Goal: Complete application form

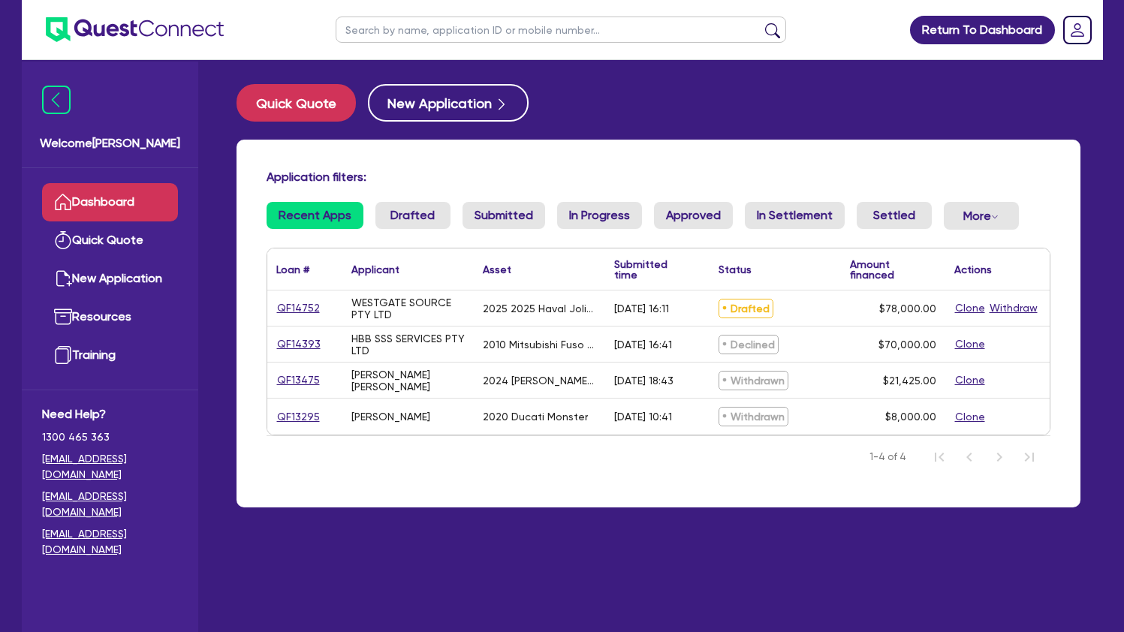
scroll to position [20, 0]
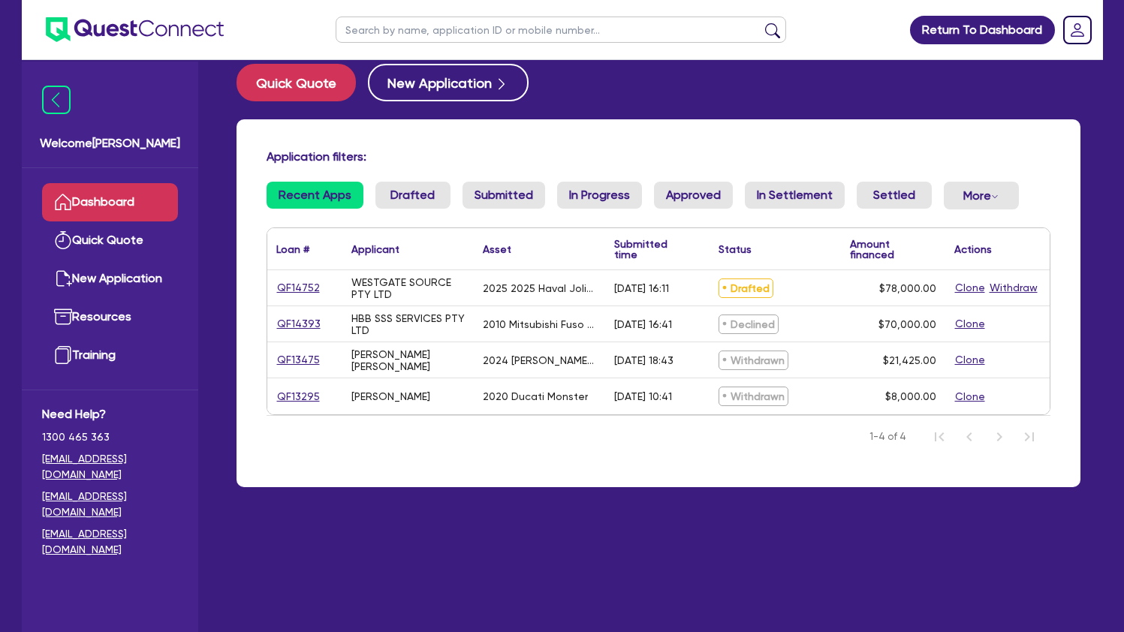
click at [399, 283] on div "WESTGATE SOURCE PTY LTD" at bounding box center [407, 288] width 113 height 24
click at [281, 290] on link "QF14752" at bounding box center [298, 287] width 44 height 17
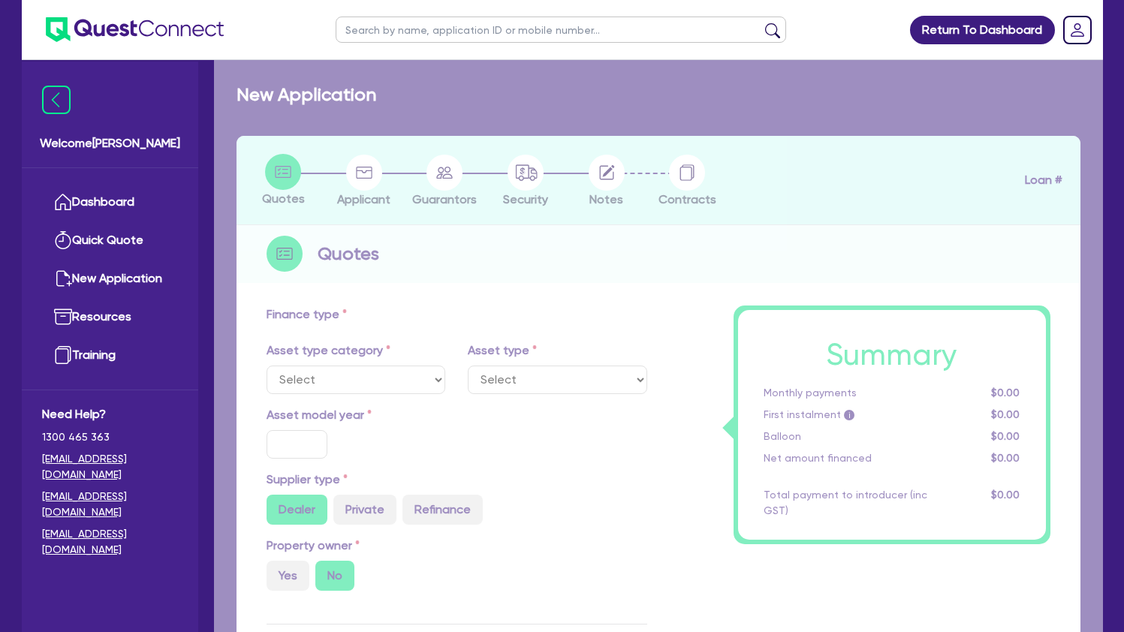
select select "CARS_AND_LIGHT_TRUCKS"
type input "2025"
radio input "true"
type input "82,500"
type input "4,500"
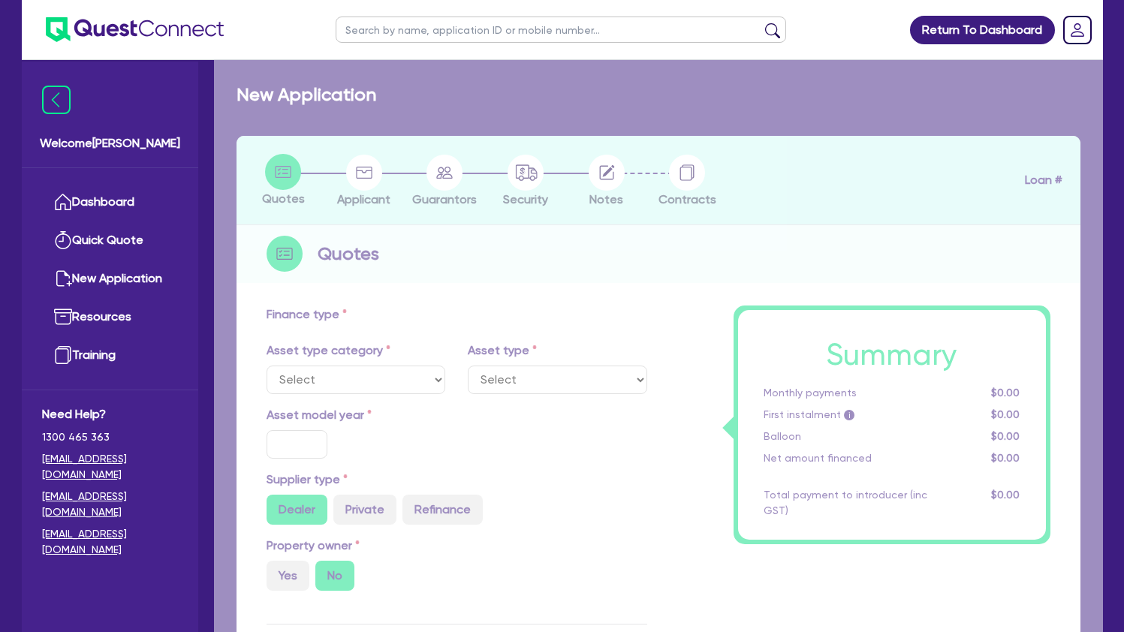
type input "30"
type input "24,750"
type input "7"
type input "5,460"
type input "17.95"
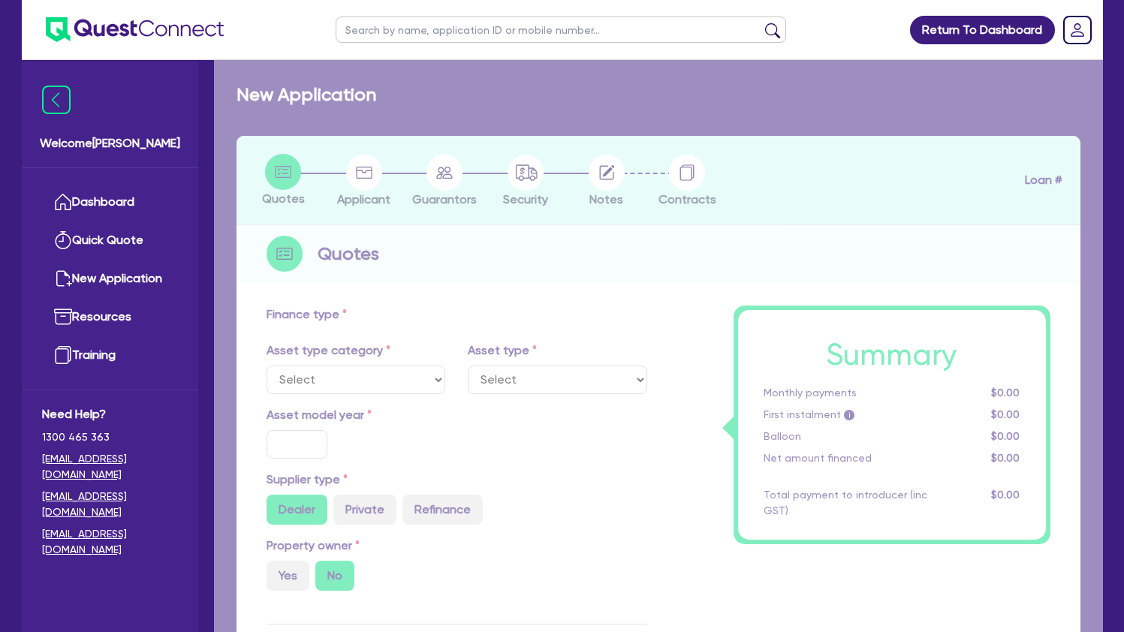
type input "1,100"
select select "PASSENGER_VEHICLES"
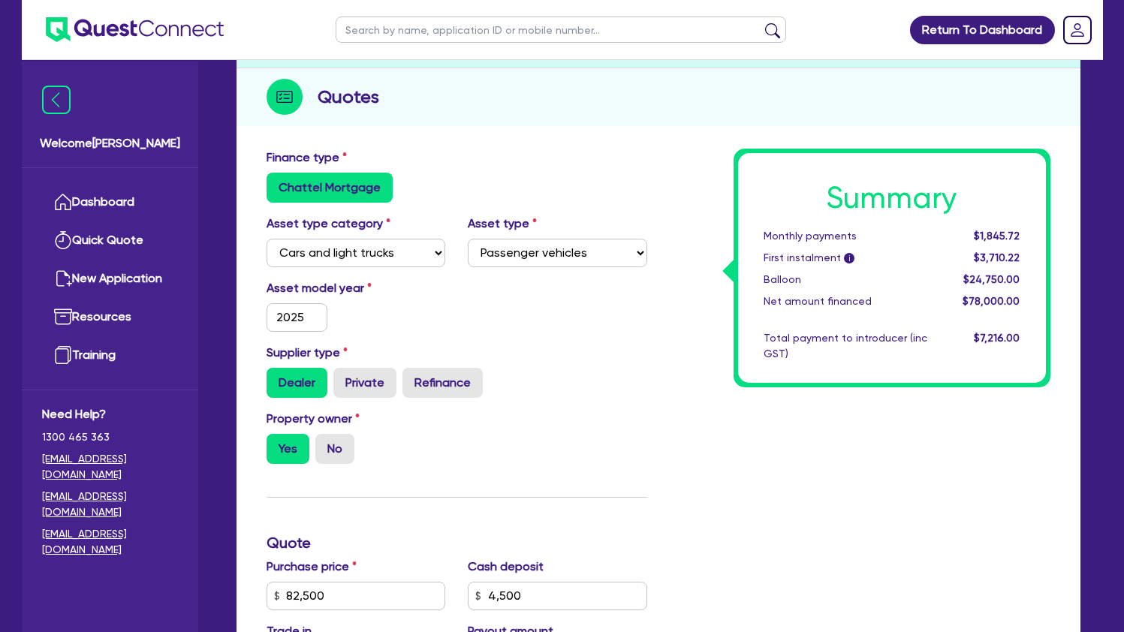
scroll to position [197, 0]
